Goal: Task Accomplishment & Management: Manage account settings

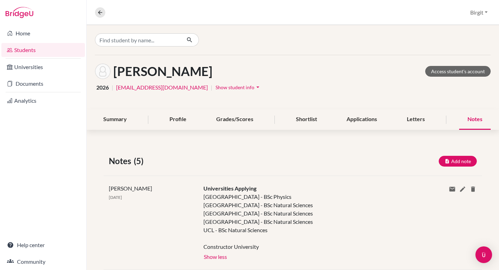
scroll to position [57, 0]
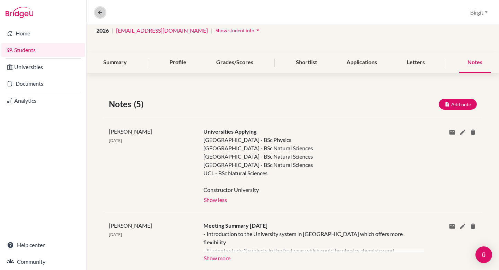
click at [102, 12] on icon at bounding box center [100, 12] width 6 height 6
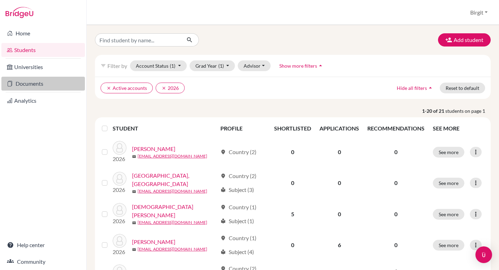
click at [45, 86] on link "Documents" at bounding box center [42, 84] width 83 height 14
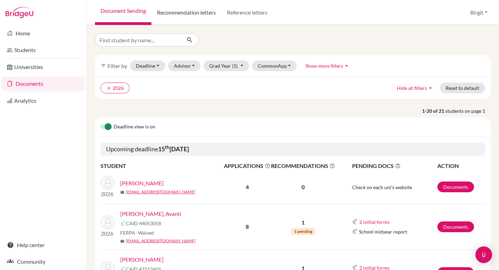
click at [187, 10] on link "Recommendation letters" at bounding box center [186, 12] width 70 height 25
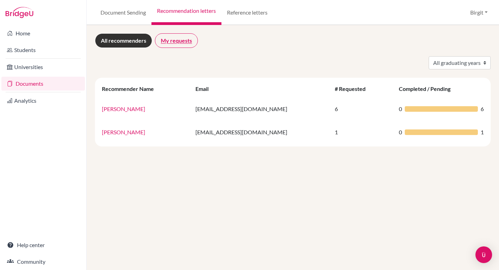
click at [173, 37] on link "My requests" at bounding box center [176, 40] width 43 height 15
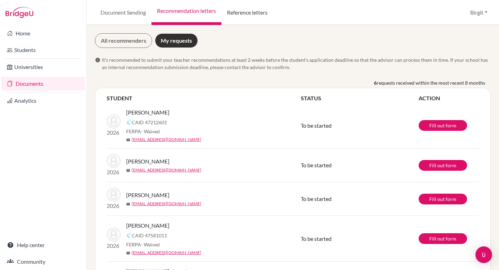
click at [255, 14] on link "Reference letters" at bounding box center [247, 12] width 52 height 25
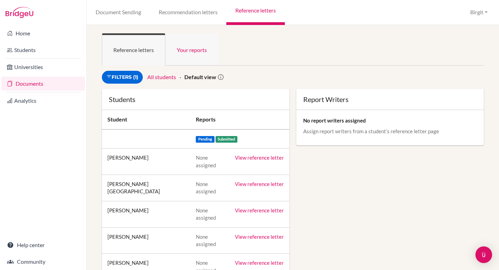
click at [201, 50] on link "Your reports" at bounding box center [191, 49] width 53 height 32
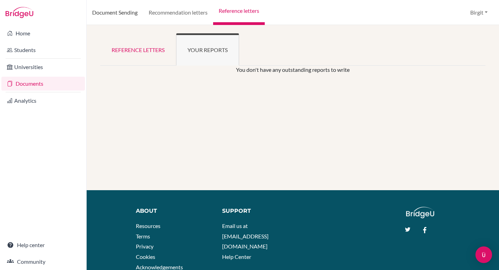
click at [107, 13] on link "Document Sending" at bounding box center [115, 12] width 56 height 25
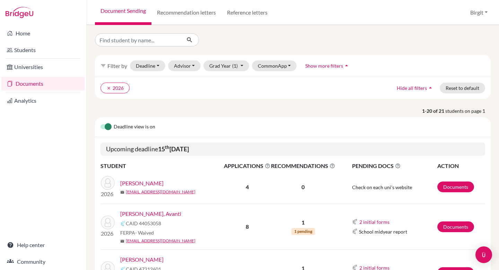
click at [150, 213] on link "[PERSON_NAME], Avanti" at bounding box center [150, 213] width 61 height 8
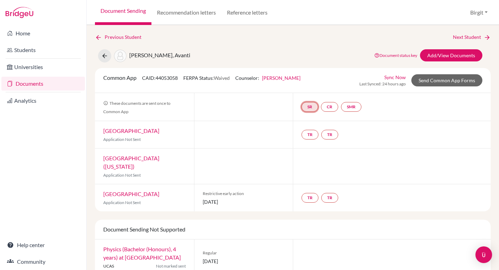
click at [341, 106] on link "SR" at bounding box center [351, 107] width 20 height 10
click at [306, 85] on link "School report" at bounding box center [309, 86] width 29 height 6
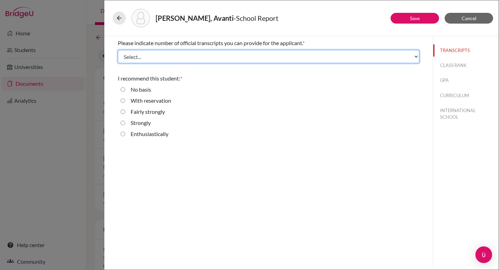
click at [183, 54] on select "Select... 1 2 3 4" at bounding box center [268, 56] width 301 height 13
click at [118, 50] on select "Select... 1 2 3 4" at bounding box center [268, 56] width 301 height 13
click at [167, 55] on select "Select... 1 2 3 4" at bounding box center [268, 56] width 301 height 13
click at [118, 50] on select "Select... 1 2 3 4" at bounding box center [268, 56] width 301 height 13
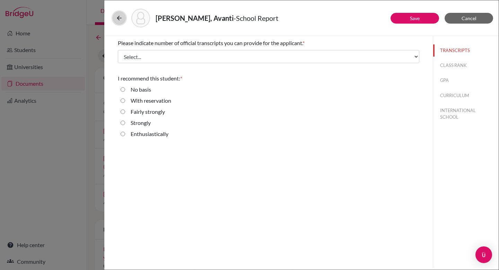
click at [117, 18] on icon at bounding box center [119, 18] width 7 height 7
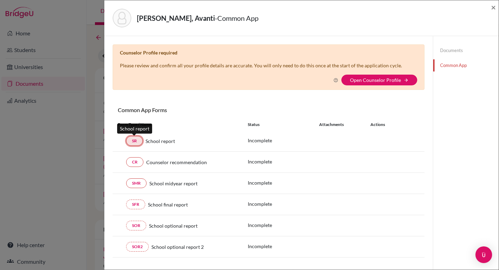
click at [131, 138] on link "SR" at bounding box center [134, 141] width 17 height 10
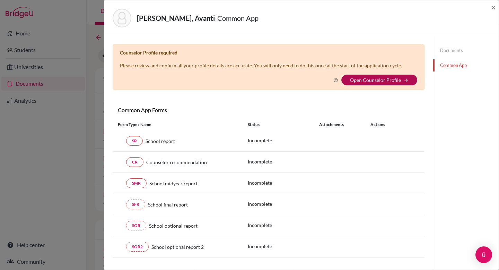
click at [369, 78] on link "Open Counselor Profile" at bounding box center [375, 80] width 51 height 6
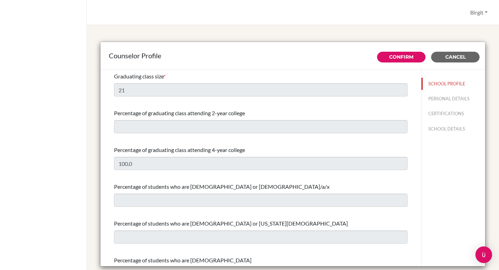
select select "0"
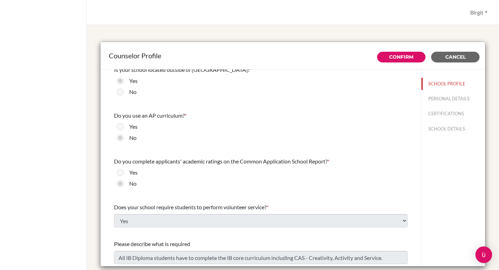
scroll to position [780, 0]
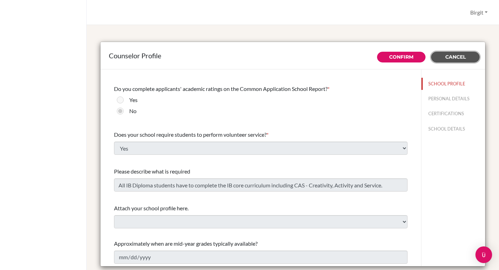
click at [453, 58] on span "Cancel" at bounding box center [455, 57] width 20 height 6
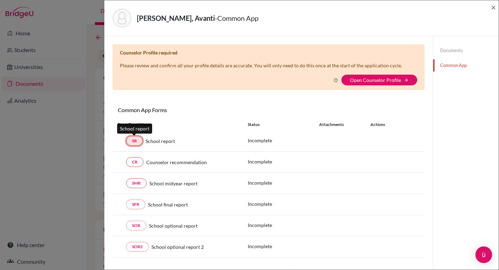
click at [135, 140] on link "SR" at bounding box center [134, 141] width 17 height 10
click at [498, 8] on div "Poddar, Avanti - Common App ×" at bounding box center [301, 18] width 394 height 36
click at [494, 7] on span "×" at bounding box center [493, 7] width 5 height 10
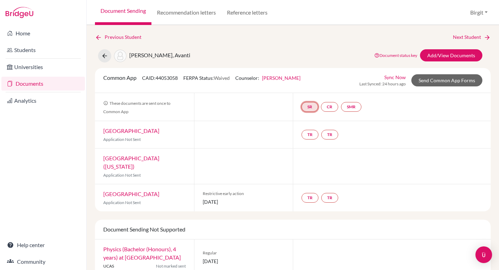
click at [341, 107] on link "SR" at bounding box center [351, 107] width 20 height 10
click at [310, 86] on link "School report" at bounding box center [309, 86] width 29 height 6
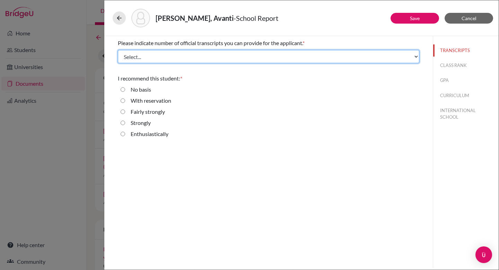
click at [309, 58] on select "Select... 1 2 3 4" at bounding box center [268, 56] width 301 height 13
select select "1"
click at [118, 50] on select "Select... 1 2 3 4" at bounding box center [268, 56] width 301 height 13
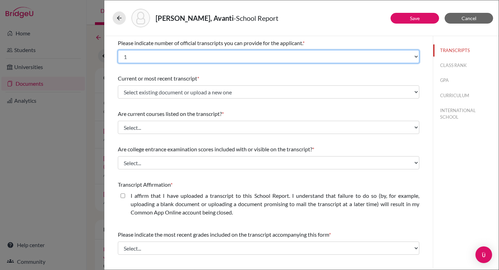
click at [278, 58] on select "Select... 1 2 3 4" at bounding box center [268, 56] width 301 height 13
click at [118, 50] on select "Select... 1 2 3 4" at bounding box center [268, 56] width 301 height 13
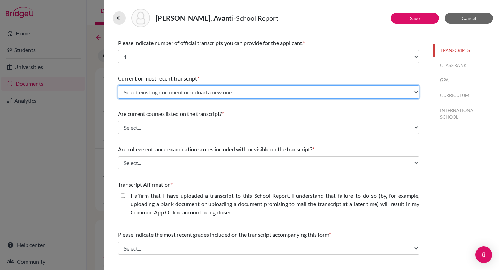
click at [271, 91] on select "Select existing document or upload a new one Avanti Poddar IB 2026 DSB Transcri…" at bounding box center [268, 91] width 301 height 13
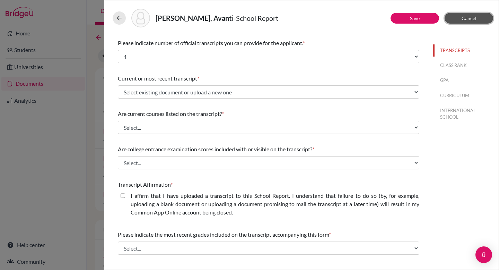
click at [469, 17] on span "Cancel" at bounding box center [468, 18] width 15 height 6
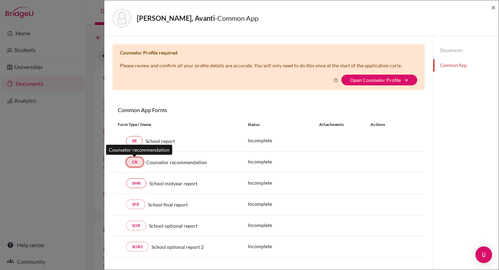
click at [139, 162] on link "CR" at bounding box center [134, 162] width 17 height 10
click at [135, 160] on link "CR" at bounding box center [134, 162] width 17 height 10
click at [494, 8] on span "×" at bounding box center [493, 7] width 5 height 10
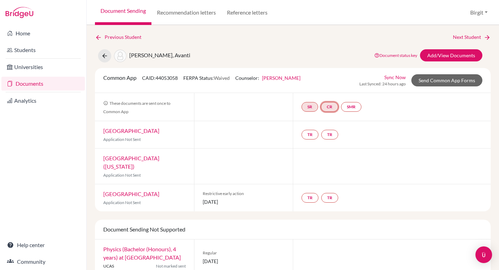
click at [334, 106] on link "CR" at bounding box center [329, 107] width 17 height 10
click at [332, 86] on link "Counselor recommendation" at bounding box center [330, 86] width 61 height 6
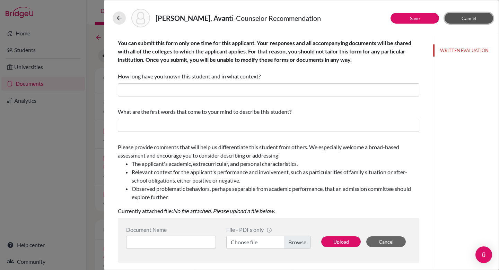
click at [482, 18] on button "Cancel" at bounding box center [469, 18] width 49 height 11
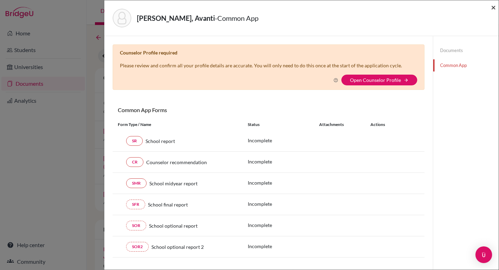
click at [493, 6] on span "×" at bounding box center [493, 7] width 5 height 10
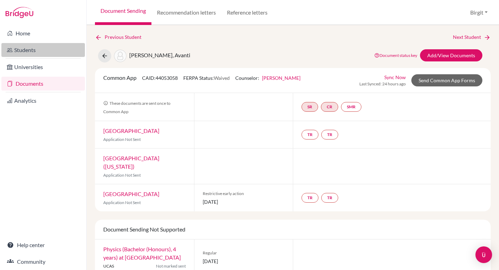
click at [33, 45] on link "Students" at bounding box center [42, 50] width 83 height 14
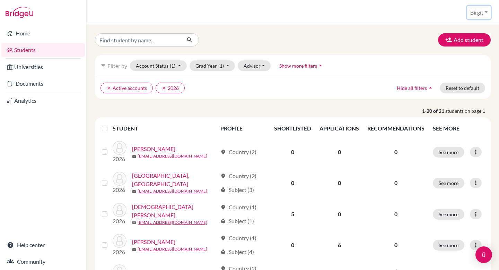
click at [482, 14] on button "Birgit" at bounding box center [479, 12] width 24 height 13
click at [471, 35] on link "School Settings" at bounding box center [464, 39] width 55 height 11
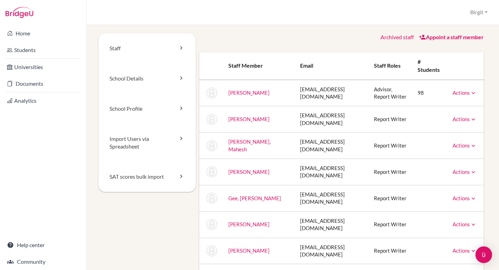
click at [470, 123] on icon at bounding box center [473, 119] width 7 height 7
click at [460, 155] on link "Archive" at bounding box center [446, 151] width 59 height 10
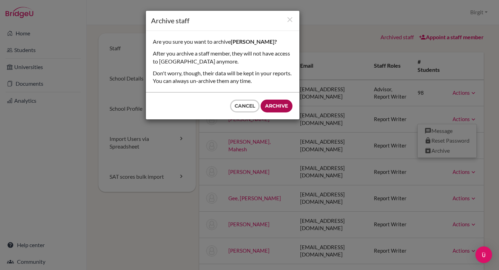
click at [279, 108] on input "Archive" at bounding box center [277, 105] width 32 height 13
type input "Archive"
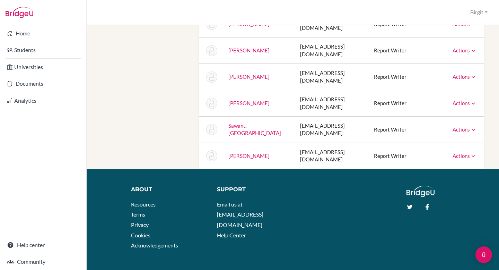
scroll to position [253, 0]
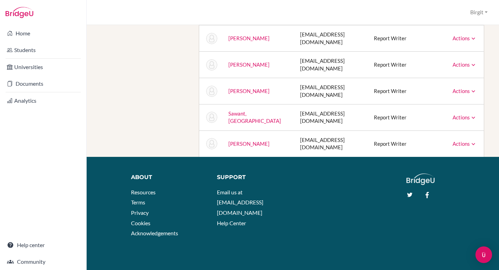
click at [459, 146] on link "Actions" at bounding box center [464, 143] width 24 height 6
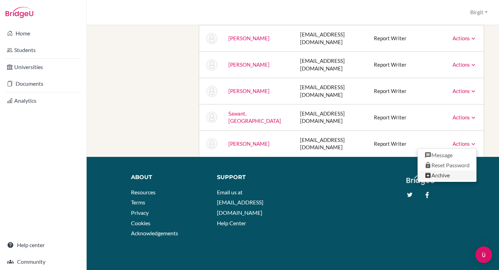
click at [458, 176] on link "Archive" at bounding box center [446, 175] width 59 height 10
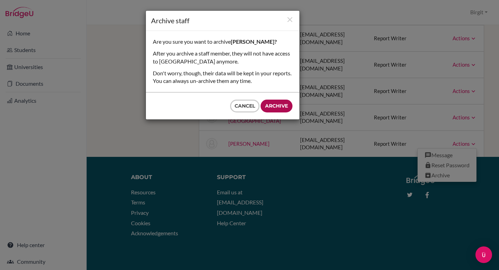
click at [280, 107] on input "Archive" at bounding box center [277, 105] width 32 height 13
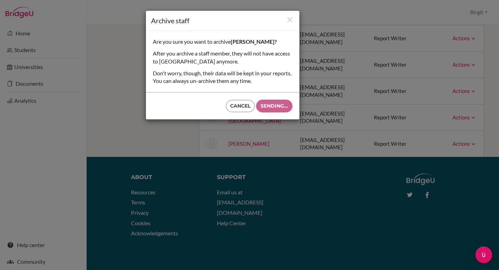
type input "Archive"
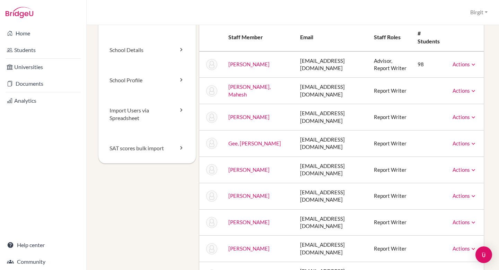
scroll to position [0, 0]
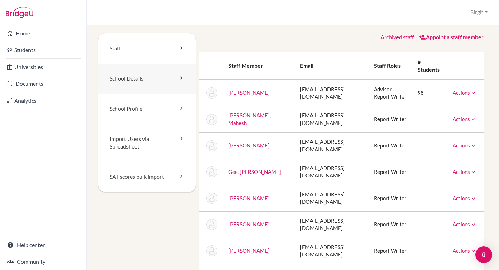
click at [112, 80] on link "School Details" at bounding box center [146, 78] width 97 height 30
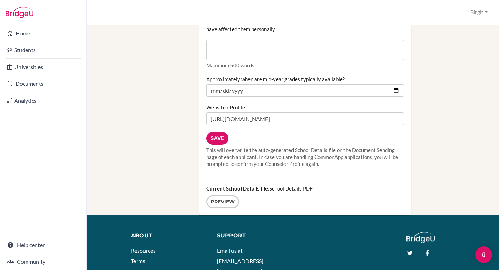
scroll to position [902, 0]
